Goal: Transaction & Acquisition: Download file/media

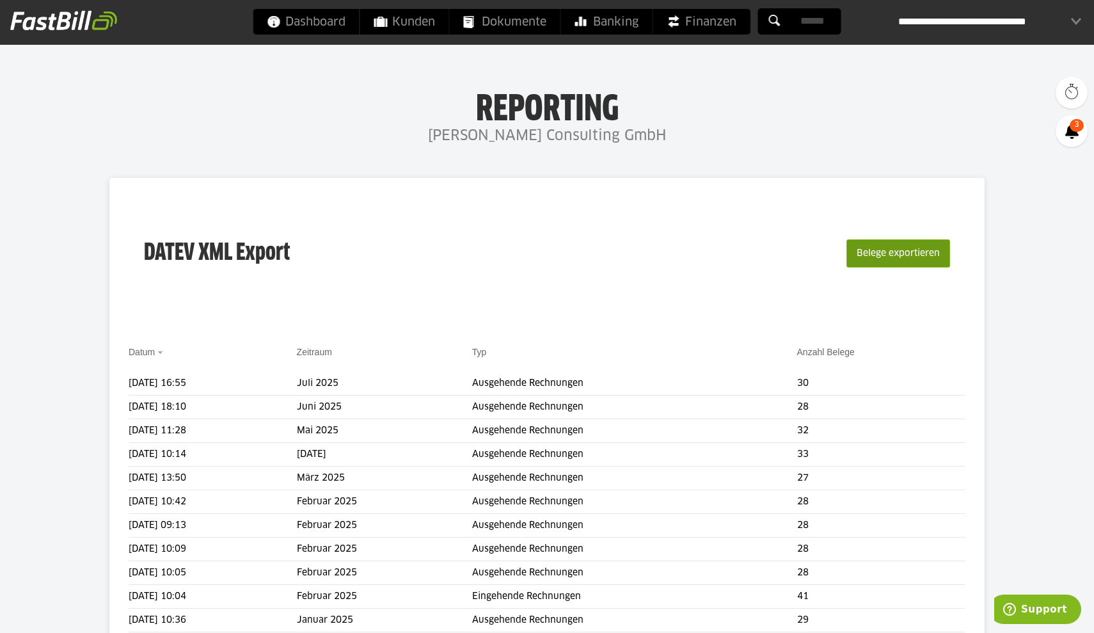
click at [874, 260] on button "Belege exportieren" at bounding box center [898, 253] width 104 height 28
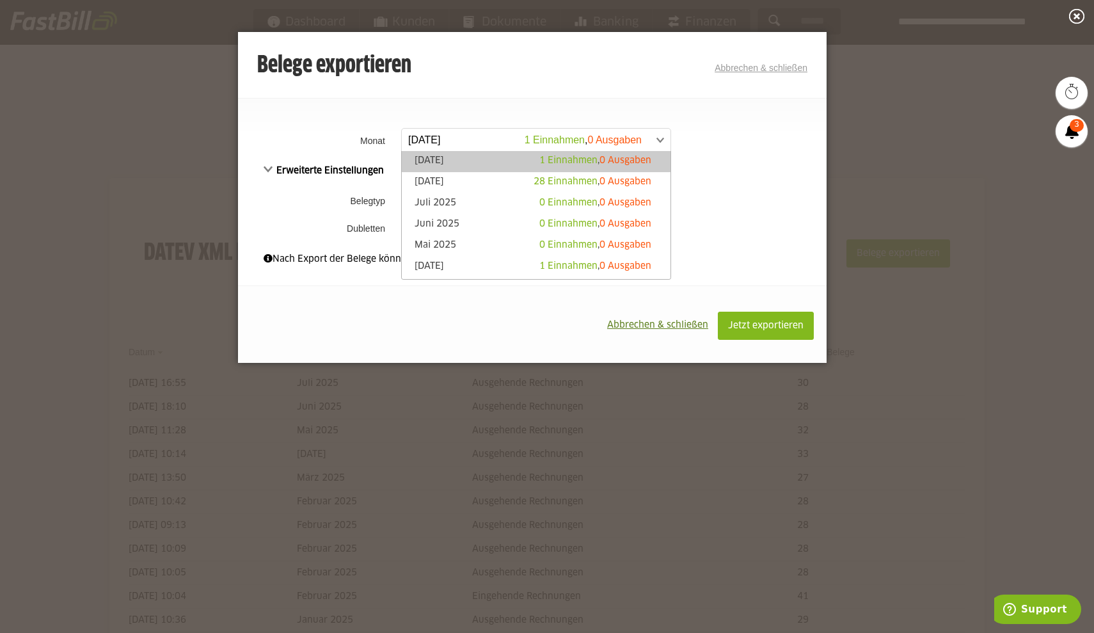
click at [661, 142] on span at bounding box center [529, 140] width 269 height 23
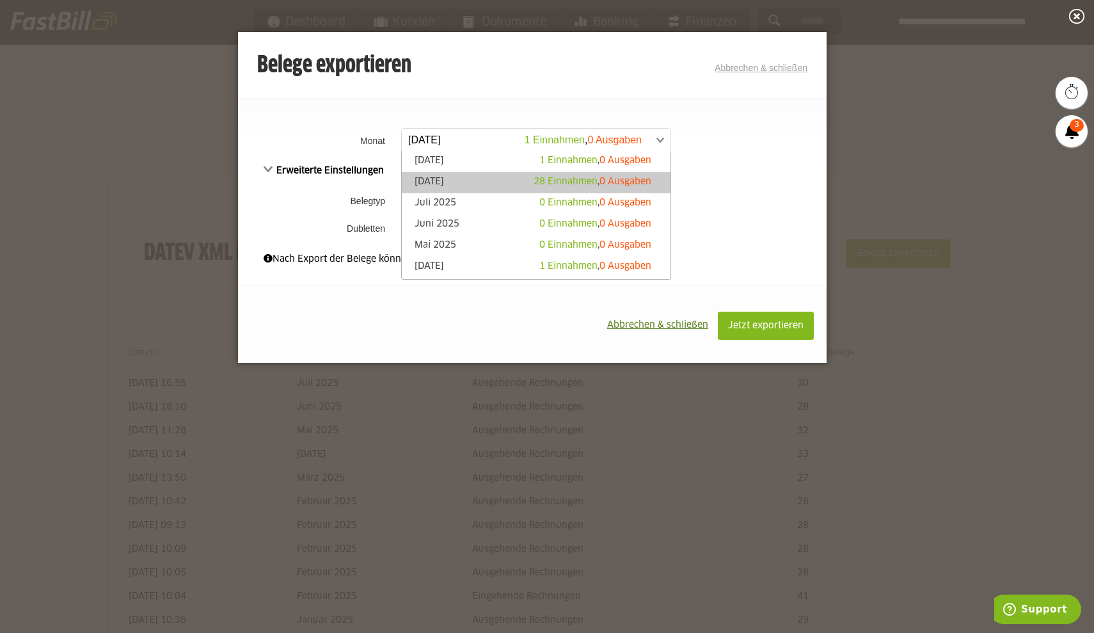
click at [636, 177] on span "0 Ausgaben" at bounding box center [625, 181] width 52 height 9
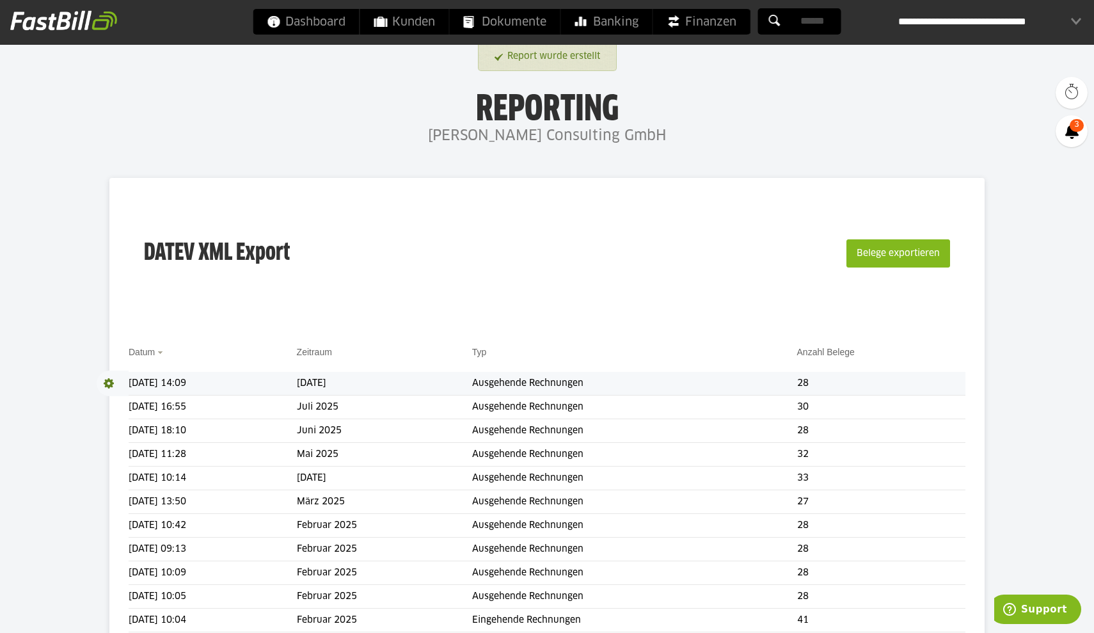
click at [611, 384] on td "Ausgehende Rechnungen" at bounding box center [634, 384] width 325 height 24
click at [597, 382] on td "Ausgehende Rechnungen" at bounding box center [634, 384] width 325 height 24
click at [124, 381] on span at bounding box center [113, 383] width 32 height 26
click at [129, 397] on link "Download" at bounding box center [131, 400] width 68 height 15
click at [717, 94] on h1 "Reporting" at bounding box center [547, 106] width 838 height 33
